Goal: Information Seeking & Learning: Learn about a topic

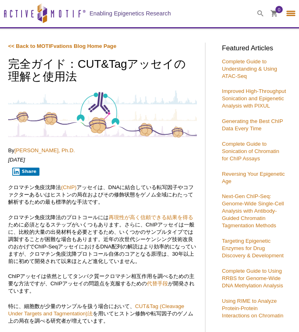
select select "[GEOGRAPHIC_DATA]"
select select "日本語"
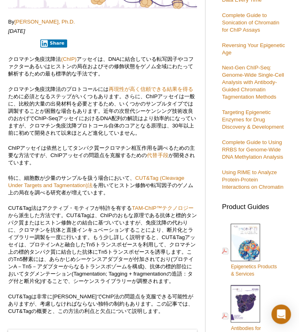
scroll to position [128, 0]
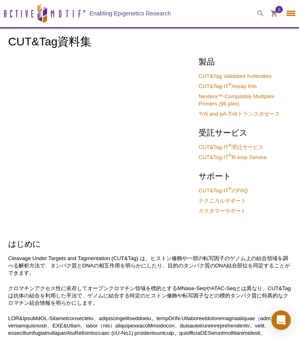
select select "[GEOGRAPHIC_DATA]"
select select "日本語"
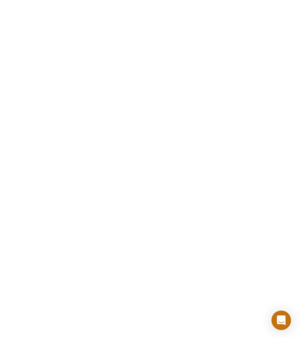
scroll to position [720, 0]
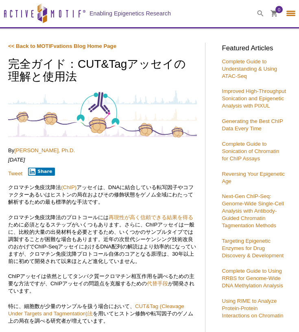
select select "[GEOGRAPHIC_DATA]"
select select "日本語"
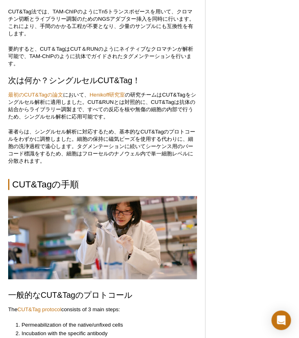
scroll to position [1759, 0]
